Goal: Transaction & Acquisition: Purchase product/service

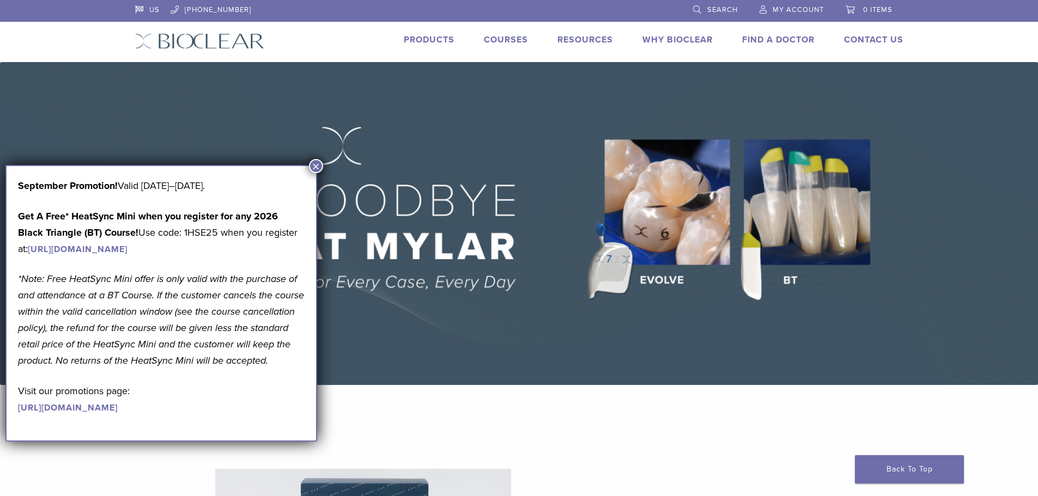
click at [318, 165] on button "×" at bounding box center [316, 166] width 14 height 14
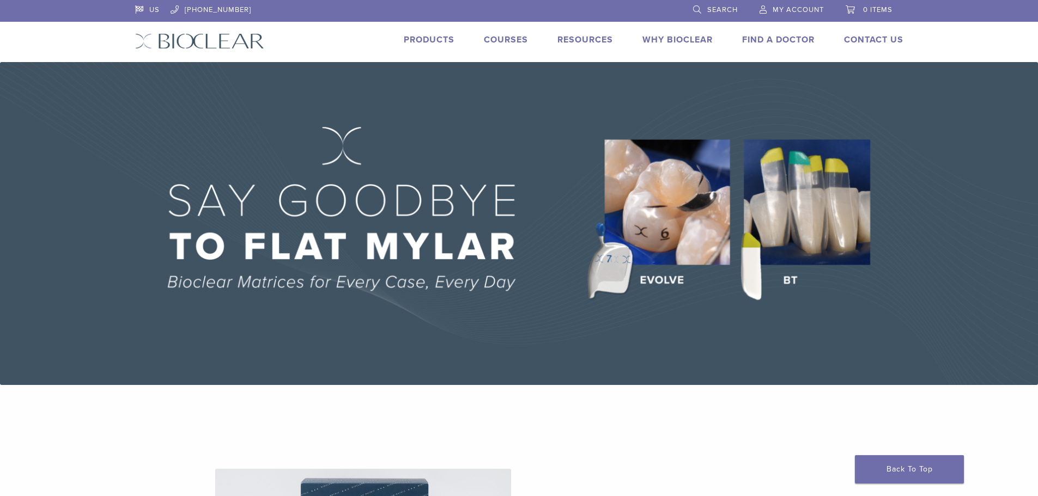
click at [404, 42] on link "Products" at bounding box center [429, 39] width 51 height 11
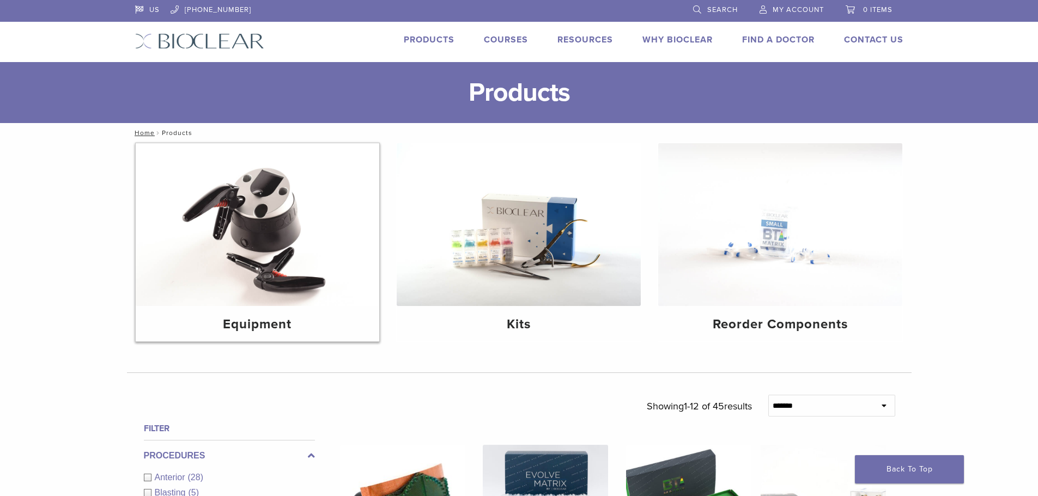
click at [284, 241] on img at bounding box center [258, 224] width 244 height 163
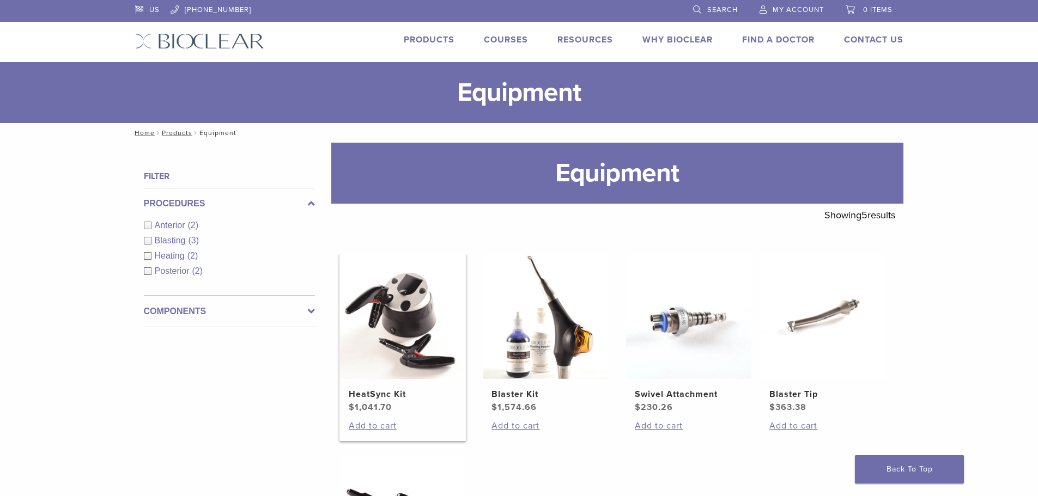
click at [405, 311] on img at bounding box center [402, 316] width 125 height 125
